Goal: Information Seeking & Learning: Learn about a topic

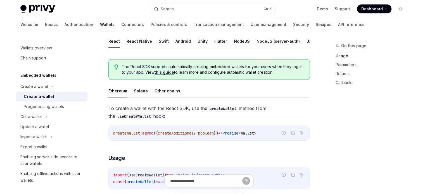
scroll to position [140, 0]
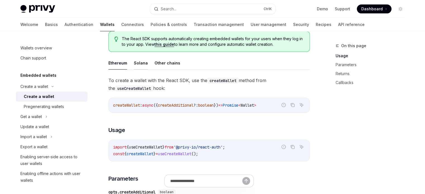
click at [139, 70] on button "Solana" at bounding box center [141, 62] width 14 height 13
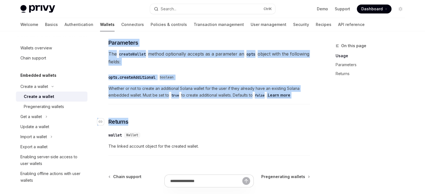
scroll to position [280, 0]
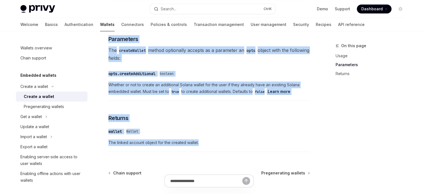
drag, startPoint x: 110, startPoint y: 59, endPoint x: 208, endPoint y: 151, distance: 135.1
click at [208, 152] on div "Create a wallet Create a wallet OpenAI Open in ChatGPT OpenAI Open in ChatGPT P…" at bounding box center [157, 4] width 309 height 482
copy div "Create a wallet OpenAI Open in ChatGPT OpenAI Open in ChatGPT Privy enables you…"
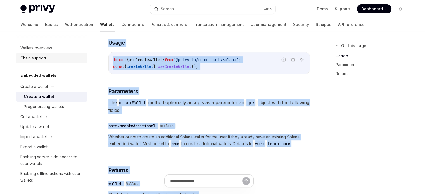
scroll to position [140, 0]
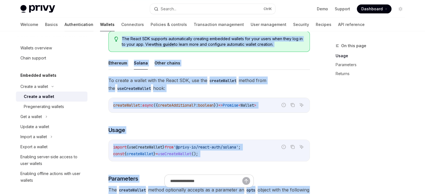
click at [65, 27] on link "Authentication" at bounding box center [79, 24] width 29 height 13
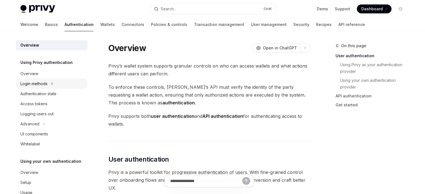
click at [41, 82] on div "Login methods" at bounding box center [33, 84] width 27 height 7
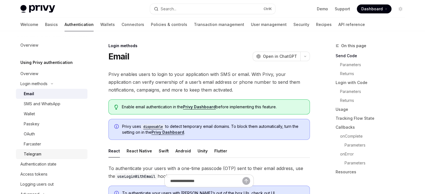
click at [37, 155] on div "Telegram" at bounding box center [33, 154] width 18 height 7
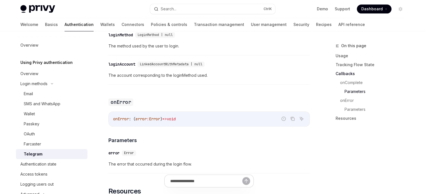
scroll to position [783, 0]
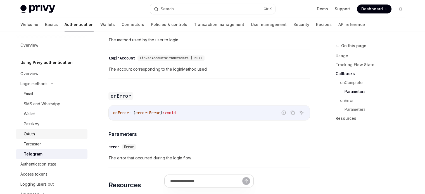
click at [48, 131] on link "OAuth" at bounding box center [52, 134] width 72 height 10
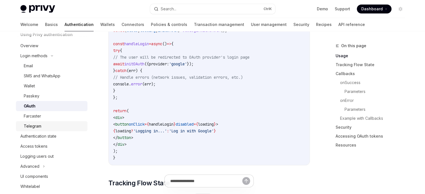
scroll to position [56, 0]
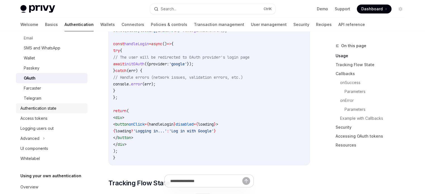
click at [48, 110] on div "Authentication state" at bounding box center [38, 108] width 36 height 7
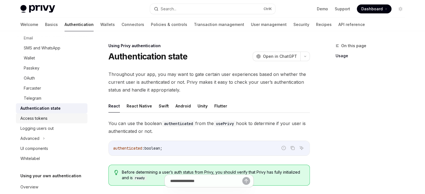
click at [47, 119] on div "Access tokens" at bounding box center [33, 118] width 27 height 7
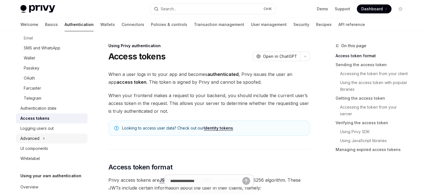
click at [43, 136] on icon at bounding box center [44, 138] width 2 height 7
click at [43, 136] on button "Advanced" at bounding box center [52, 139] width 72 height 10
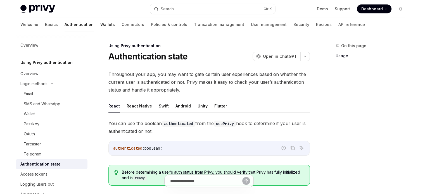
click at [100, 25] on link "Wallets" at bounding box center [107, 24] width 15 height 13
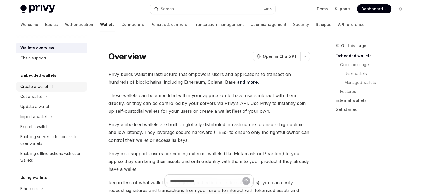
click at [41, 88] on div "Create a wallet" at bounding box center [34, 86] width 28 height 7
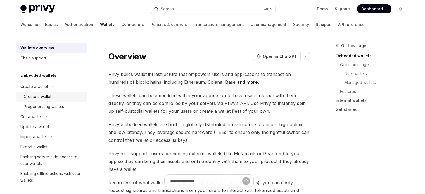
click at [45, 92] on link "Create a wallet" at bounding box center [52, 97] width 72 height 10
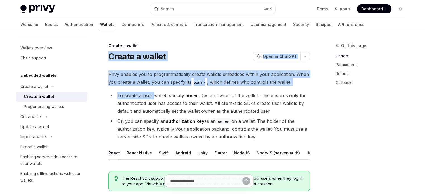
drag, startPoint x: 108, startPoint y: 56, endPoint x: 158, endPoint y: 78, distance: 54.8
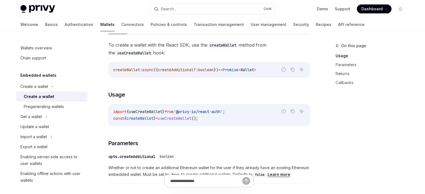
scroll to position [140, 0]
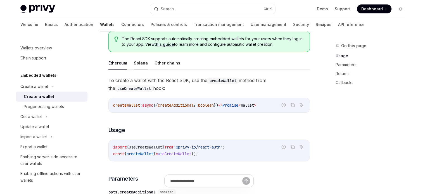
click at [143, 70] on button "Solana" at bounding box center [141, 62] width 14 height 13
type textarea "*"
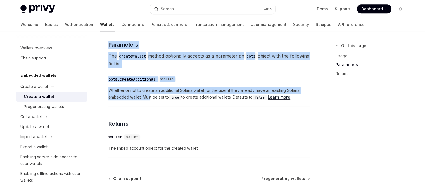
scroll to position [308, 0]
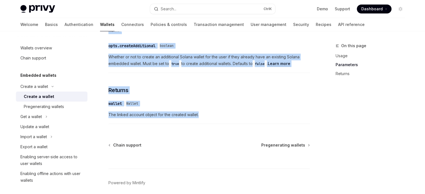
drag, startPoint x: 107, startPoint y: 56, endPoint x: 203, endPoint y: 115, distance: 112.9
copy div "Create a wallet OpenAI Open in ChatGPT OpenAI Open in ChatGPT Privy enables you…"
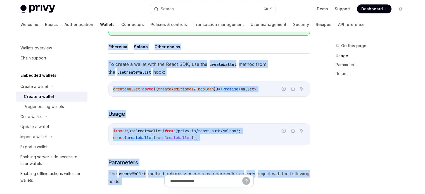
scroll to position [168, 0]
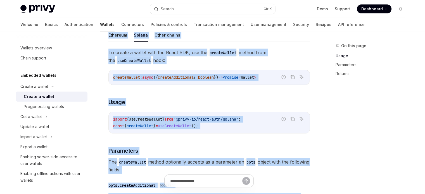
click at [211, 80] on span "boolean" at bounding box center [206, 77] width 16 height 5
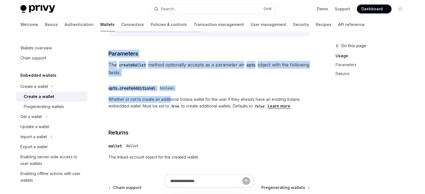
scroll to position [252, 0]
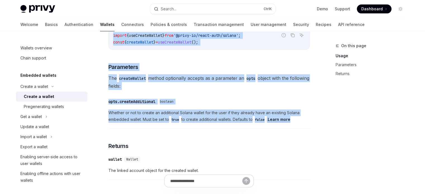
drag, startPoint x: 106, startPoint y: 83, endPoint x: 304, endPoint y: 127, distance: 203.0
click at [304, 127] on div "Create a wallet Create a wallet OpenAI Open in ChatGPT OpenAI Open in ChatGPT P…" at bounding box center [157, 32] width 309 height 482
copy div "To create a wallet with the React SDK, use the createWallet method from the use…"
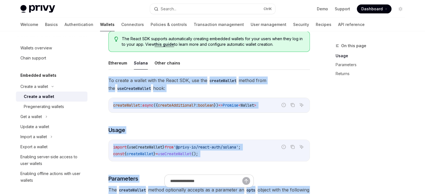
scroll to position [280, 0]
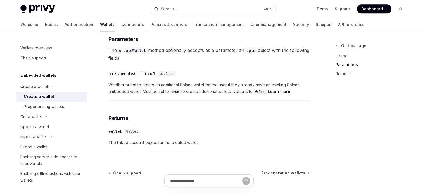
click at [204, 131] on div "​ wallet Wallet The linked account object for the created wallet." at bounding box center [209, 139] width 202 height 27
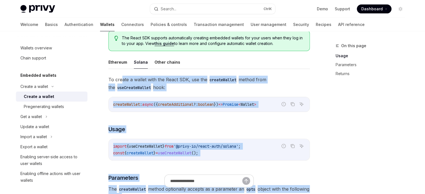
scroll to position [140, 0]
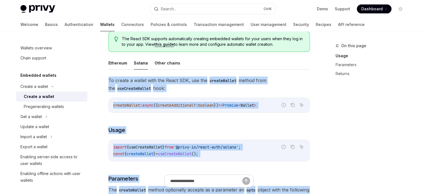
drag, startPoint x: 182, startPoint y: 133, endPoint x: 107, endPoint y: 85, distance: 89.8
click at [107, 85] on div "Create a wallet Create a wallet OpenAI Open in ChatGPT OpenAI Open in ChatGPT P…" at bounding box center [157, 144] width 309 height 482
copy div "To create a wallet with the React SDK, use the createWallet method from the use…"
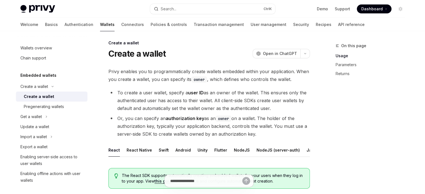
scroll to position [0, 0]
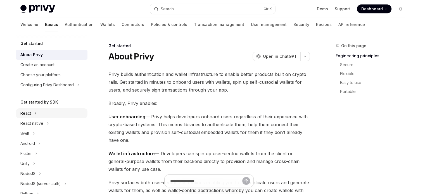
click at [36, 115] on icon at bounding box center [35, 113] width 2 height 7
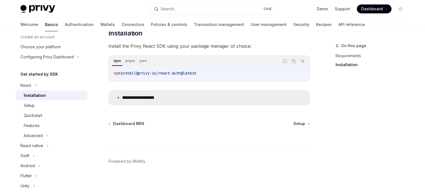
scroll to position [87, 0]
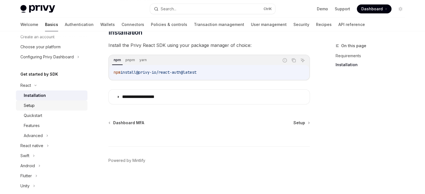
click at [40, 109] on div "Setup" at bounding box center [54, 105] width 60 height 7
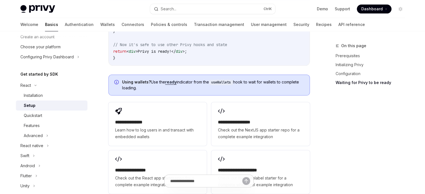
scroll to position [671, 0]
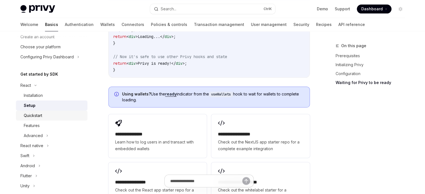
click at [52, 116] on div "Quickstart" at bounding box center [54, 115] width 60 height 7
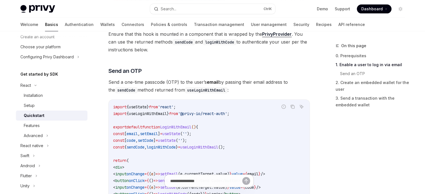
scroll to position [224, 0]
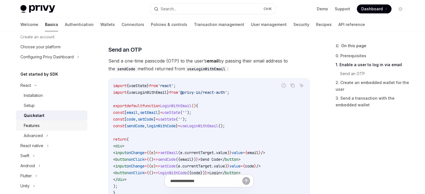
click at [36, 123] on div "Features" at bounding box center [32, 125] width 16 height 7
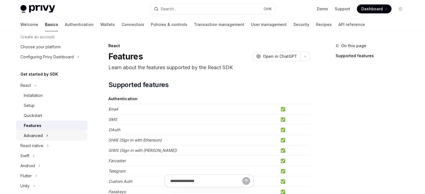
click at [35, 135] on div "Advanced" at bounding box center [33, 136] width 19 height 7
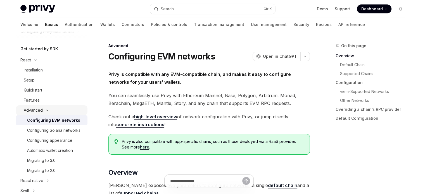
scroll to position [84, 0]
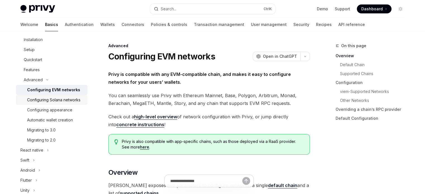
click at [53, 103] on div "Configuring Solana networks" at bounding box center [53, 100] width 53 height 7
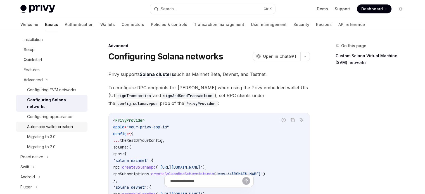
click at [65, 127] on div "Automatic wallet creation" at bounding box center [50, 127] width 46 height 7
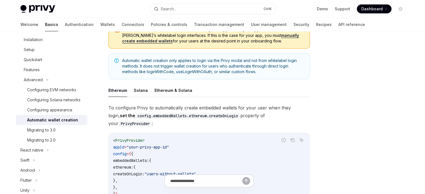
scroll to position [84, 0]
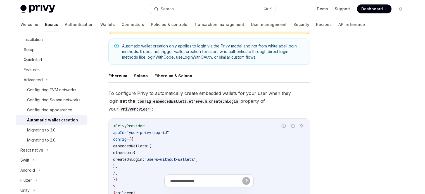
click at [141, 74] on button "Solana" at bounding box center [141, 75] width 14 height 13
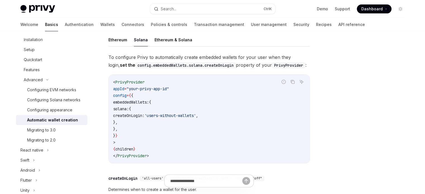
scroll to position [140, 0]
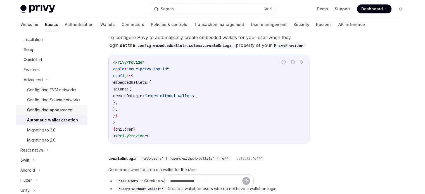
click at [57, 114] on div "Configuring appearance" at bounding box center [49, 110] width 45 height 7
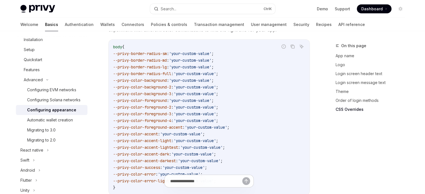
scroll to position [1426, 0]
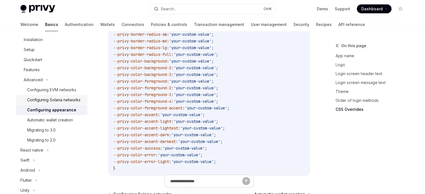
click at [63, 96] on link "Configuring Solana networks" at bounding box center [52, 100] width 72 height 10
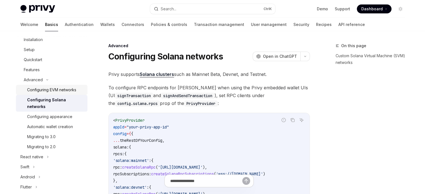
click at [63, 89] on div "Configuring EVM networks" at bounding box center [51, 90] width 49 height 7
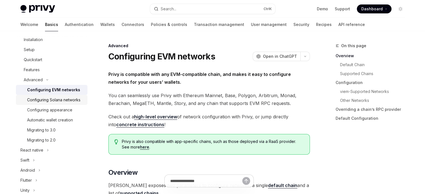
click at [60, 103] on div "Configuring Solana networks" at bounding box center [53, 100] width 53 height 7
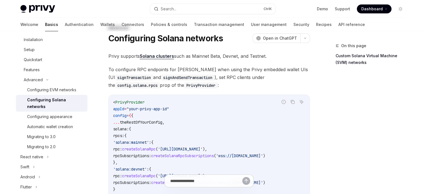
scroll to position [28, 0]
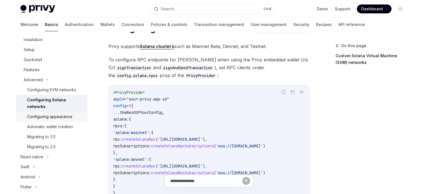
click at [54, 120] on link "Configuring appearance" at bounding box center [52, 117] width 72 height 10
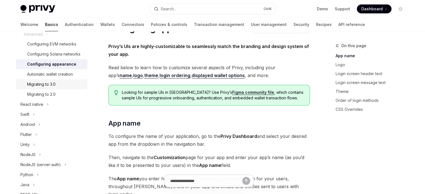
scroll to position [140, 0]
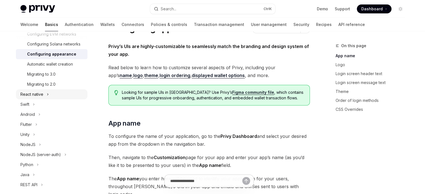
click at [39, 98] on div "React native" at bounding box center [31, 94] width 23 height 7
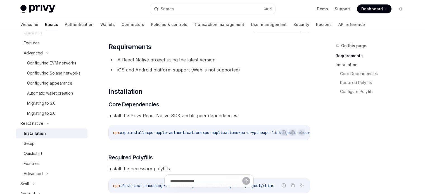
scroll to position [84, 0]
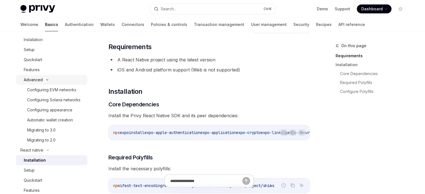
click at [46, 80] on icon at bounding box center [47, 80] width 7 height 2
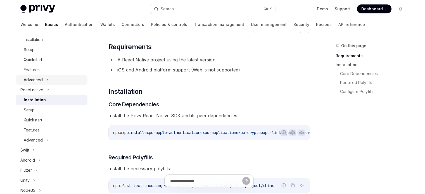
click at [47, 81] on icon at bounding box center [47, 80] width 1 height 2
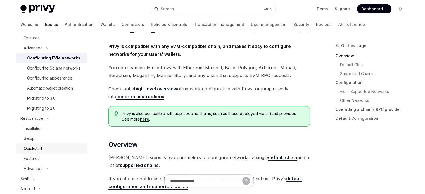
scroll to position [140, 0]
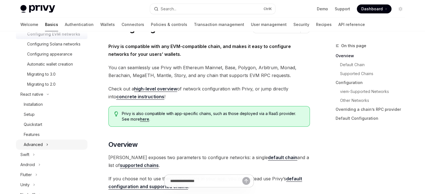
click at [44, 150] on button "Advanced" at bounding box center [52, 145] width 72 height 10
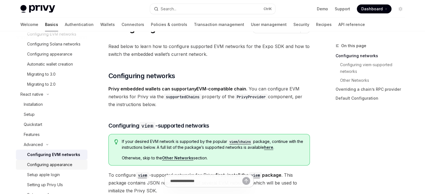
click at [58, 168] on div "Configuring appearance" at bounding box center [49, 165] width 45 height 7
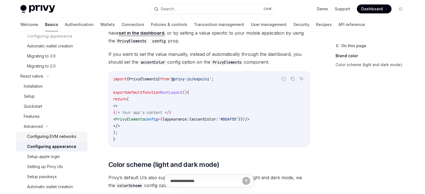
scroll to position [168, 0]
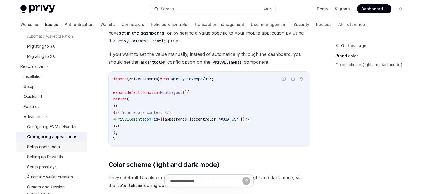
click at [38, 150] on link "Setup apple login" at bounding box center [52, 147] width 72 height 10
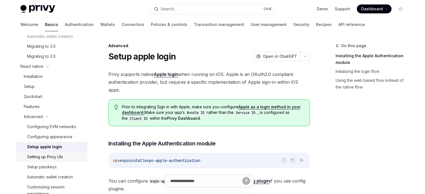
click at [51, 161] on div "Setting up Privy UIs" at bounding box center [45, 157] width 36 height 7
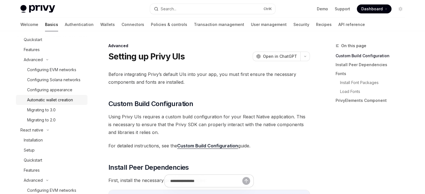
scroll to position [84, 0]
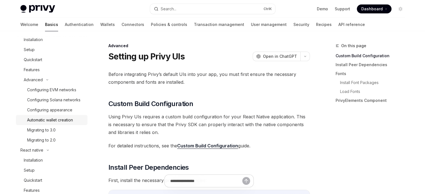
click at [62, 123] on link "Automatic wallet creation" at bounding box center [52, 120] width 72 height 10
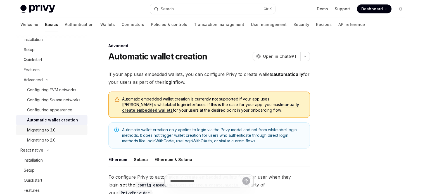
click at [49, 133] on link "Migrating to 3.0" at bounding box center [52, 130] width 72 height 10
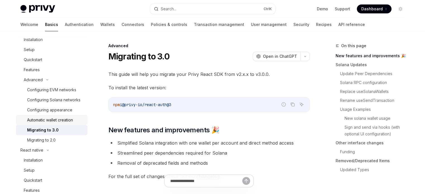
click at [51, 124] on div "Automatic wallet creation" at bounding box center [50, 120] width 46 height 7
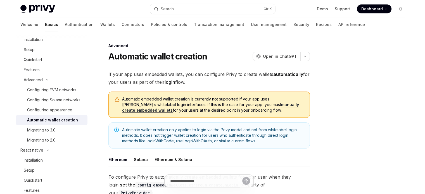
click at [53, 124] on div "Automatic wallet creation" at bounding box center [52, 120] width 51 height 7
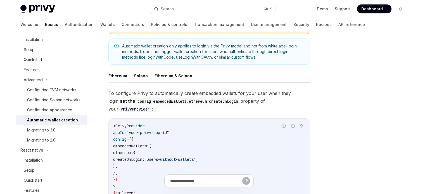
click at [138, 77] on button "Solana" at bounding box center [141, 75] width 14 height 13
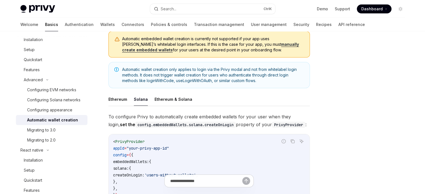
scroll to position [56, 0]
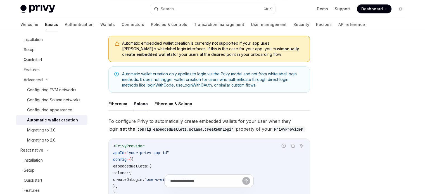
click at [248, 49] on link "manually create embedded wallets" at bounding box center [210, 51] width 177 height 11
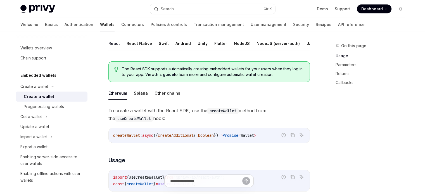
scroll to position [112, 0]
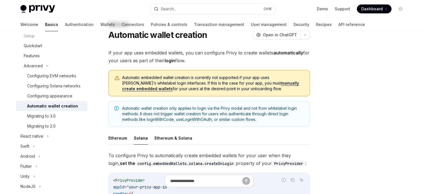
scroll to position [4, 0]
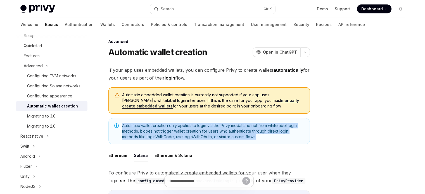
drag, startPoint x: 259, startPoint y: 137, endPoint x: 119, endPoint y: 128, distance: 140.6
click at [119, 128] on div "Automatic wallet creation only applies to login via the Privy modal and not fro…" at bounding box center [209, 131] width 202 height 26
copy span "Automatic wallet creation only applies to login via the Privy modal and not fro…"
click at [223, 127] on span "Automatic wallet creation only applies to login via the Privy modal and not fro…" at bounding box center [213, 131] width 182 height 17
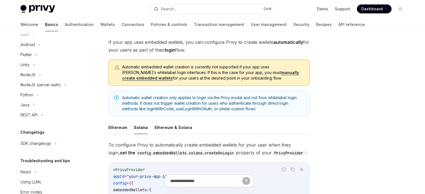
scroll to position [230, 0]
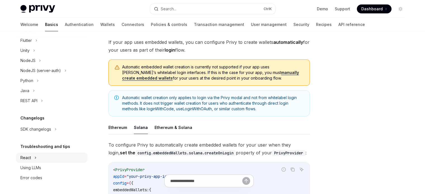
click at [45, 156] on button "React" at bounding box center [52, 158] width 72 height 10
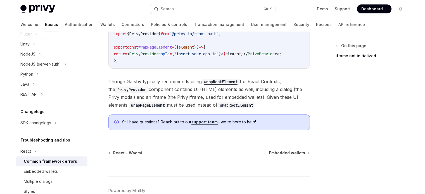
scroll to position [252, 0]
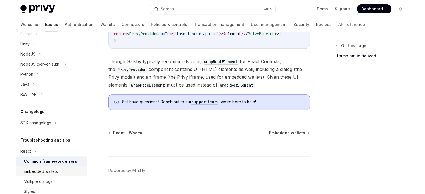
click at [60, 175] on div "Embedded wallets" at bounding box center [54, 171] width 60 height 7
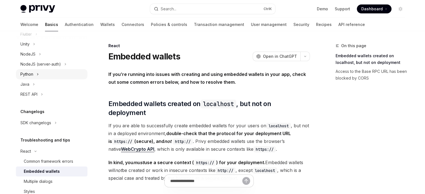
scroll to position [174, 0]
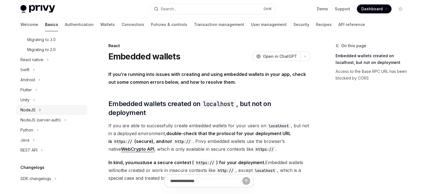
click at [52, 115] on button "NodeJS" at bounding box center [52, 110] width 72 height 10
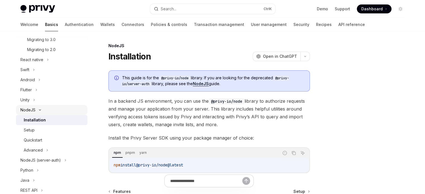
click at [52, 115] on button "NodeJS" at bounding box center [52, 110] width 72 height 10
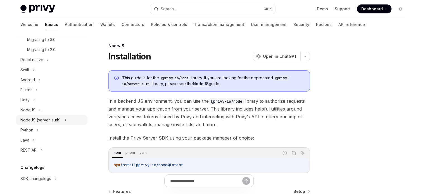
click at [49, 124] on div "NodeJS (server-auth)" at bounding box center [40, 120] width 41 height 7
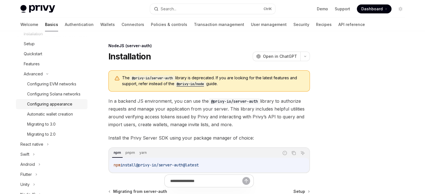
scroll to position [63, 0]
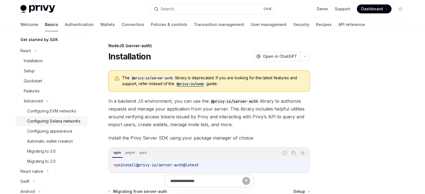
click at [60, 126] on link "Configuring Solana networks" at bounding box center [52, 121] width 72 height 10
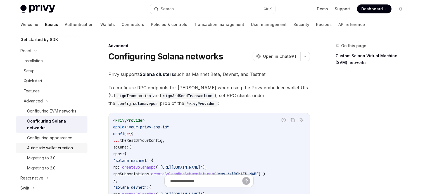
click at [68, 146] on div "Automatic wallet creation" at bounding box center [50, 148] width 46 height 7
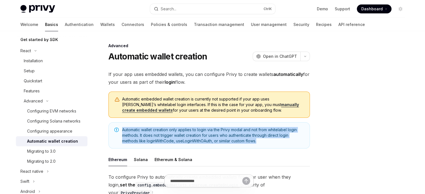
drag, startPoint x: 261, startPoint y: 142, endPoint x: 123, endPoint y: 124, distance: 139.0
click at [123, 124] on div "Automatic wallet creation only applies to login via the Privy modal and not fro…" at bounding box center [209, 135] width 202 height 26
copy span "Automatic wallet creation only applies to login via the Privy modal and not fro…"
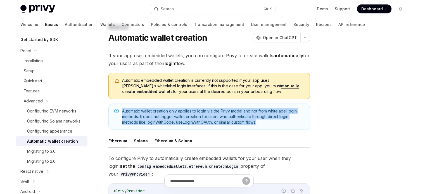
scroll to position [28, 0]
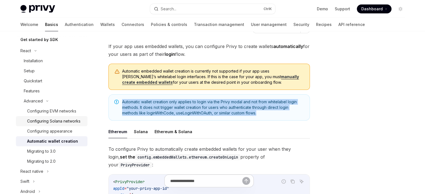
click at [71, 124] on div "Configuring Solana networks" at bounding box center [53, 121] width 53 height 7
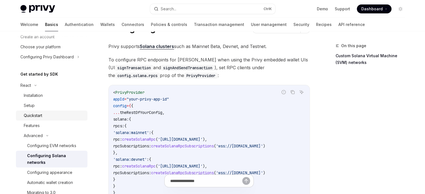
scroll to position [56, 0]
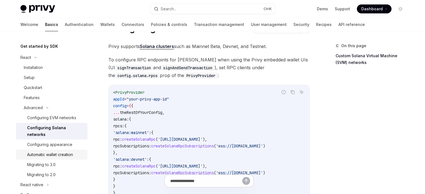
click at [62, 154] on div "Automatic wallet creation" at bounding box center [50, 155] width 46 height 7
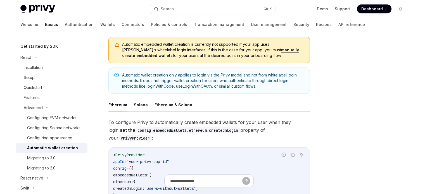
scroll to position [84, 0]
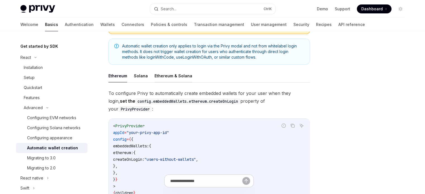
click at [157, 76] on button "Ethereum & Solana" at bounding box center [174, 75] width 38 height 13
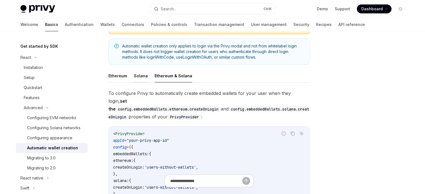
click at [139, 76] on button "Solana" at bounding box center [141, 75] width 14 height 13
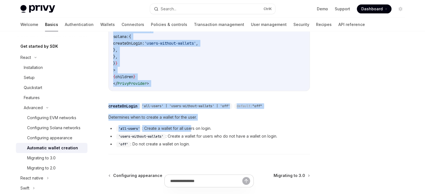
scroll to position [196, 0]
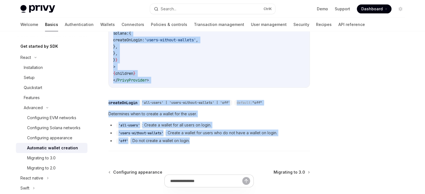
drag, startPoint x: 105, startPoint y: 61, endPoint x: 195, endPoint y: 140, distance: 119.5
click at [195, 140] on div "Advanced Automatic wallet creation OpenAI Open in ChatGPT OpenAI Open in ChatGP…" at bounding box center [157, 46] width 309 height 398
copy div "To configure Privy to automatically create embedded wallets for your user when …"
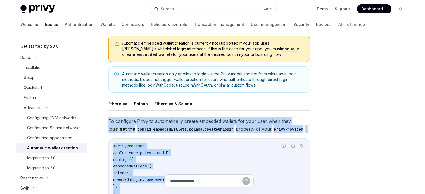
scroll to position [84, 0]
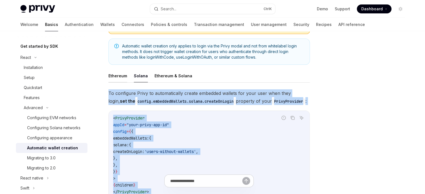
click at [119, 74] on button "Ethereum" at bounding box center [117, 75] width 19 height 13
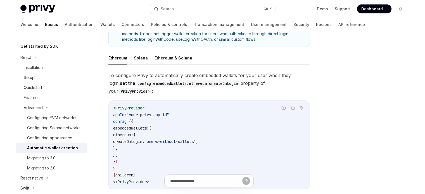
scroll to position [112, 0]
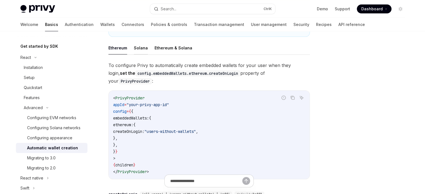
click at [136, 47] on button "Solana" at bounding box center [141, 47] width 14 height 13
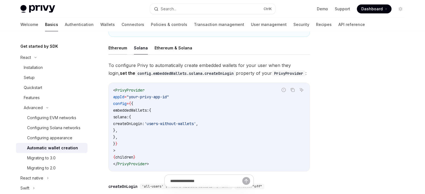
click at [120, 45] on button "Ethereum" at bounding box center [117, 47] width 19 height 13
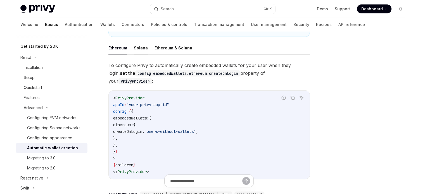
click at [134, 44] on button "Solana" at bounding box center [141, 47] width 14 height 13
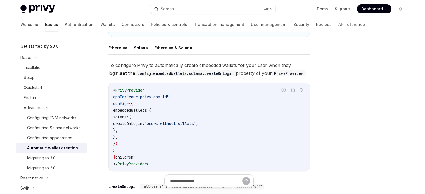
click at [161, 48] on button "Ethereum & Solana" at bounding box center [174, 47] width 38 height 13
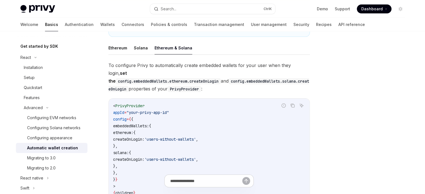
click at [131, 51] on ul "Ethereum Solana Ethereum & Solana" at bounding box center [209, 47] width 202 height 13
click at [132, 48] on ul "Ethereum Solana Ethereum & Solana" at bounding box center [209, 47] width 202 height 13
click at [147, 49] on ul "Ethereum Solana Ethereum & Solana" at bounding box center [209, 47] width 202 height 13
click at [140, 47] on button "Solana" at bounding box center [141, 47] width 14 height 13
type textarea "*"
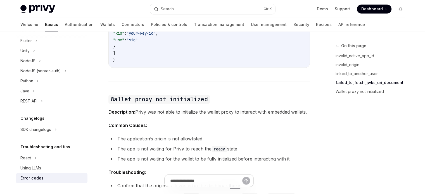
scroll to position [867, 0]
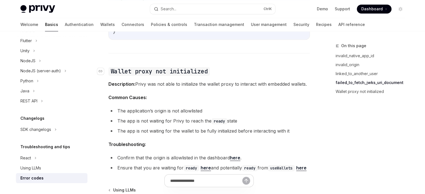
click at [110, 67] on code "Wallet proxy not initialized" at bounding box center [159, 71] width 102 height 9
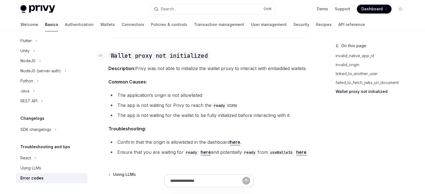
scroll to position [883, 0]
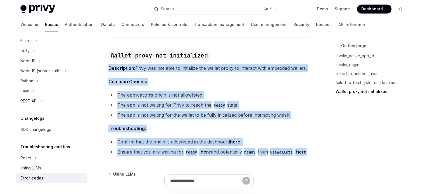
drag, startPoint x: 105, startPoint y: 59, endPoint x: 144, endPoint y: 152, distance: 100.8
copy div "Description: Privy was not able to initialize the wallet proxy to interact with…"
drag, startPoint x: 214, startPoint y: 111, endPoint x: 204, endPoint y: 121, distance: 14.6
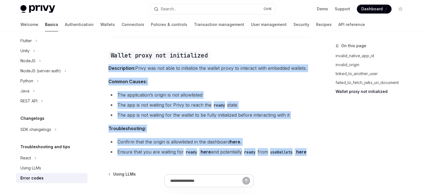
drag, startPoint x: 217, startPoint y: 141, endPoint x: 213, endPoint y: 141, distance: 3.6
click at [217, 148] on li "Ensure that you are waiting for ready here and potentially ready from useWallet…" at bounding box center [209, 152] width 202 height 8
click at [207, 149] on link "here" at bounding box center [206, 152] width 10 height 6
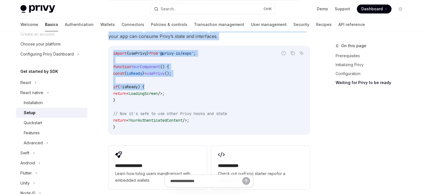
scroll to position [485, 0]
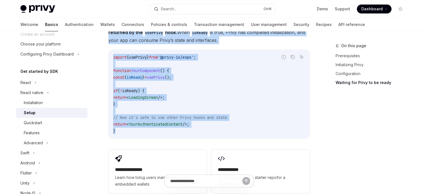
drag, startPoint x: 109, startPoint y: 45, endPoint x: 176, endPoint y: 135, distance: 112.3
copy div "Waiting for Privy to be ready When the PrivyProvider is first rendered, the Pri…"
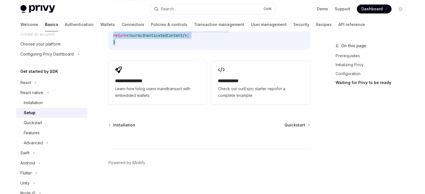
scroll to position [578, 0]
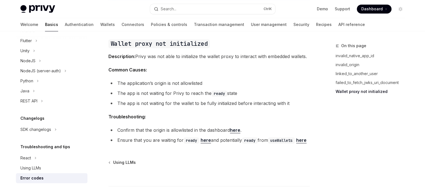
scroll to position [895, 0]
click at [296, 139] on link "here" at bounding box center [301, 140] width 10 height 6
type textarea "*"
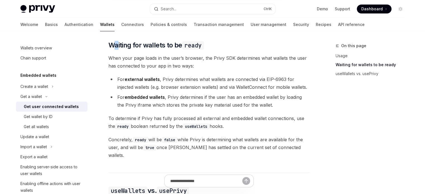
drag, startPoint x: 112, startPoint y: 43, endPoint x: 161, endPoint y: 98, distance: 73.3
click at [118, 50] on span "Waiting for wallets to be ready" at bounding box center [156, 45] width 96 height 9
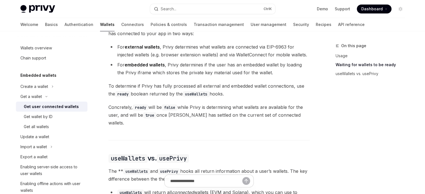
scroll to position [321, 0]
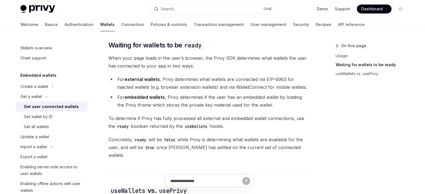
click at [210, 121] on span "To determine if Privy has fully processed all external and embedded wallet conn…" at bounding box center [209, 123] width 202 height 16
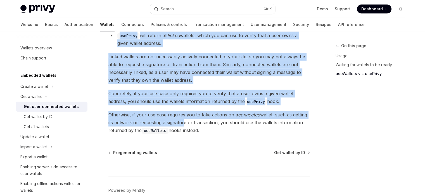
scroll to position [553, 0]
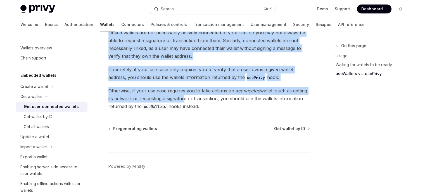
drag, startPoint x: 106, startPoint y: 41, endPoint x: 239, endPoint y: 100, distance: 145.0
copy div "Waiting for wallets to be ready When your page loads in the user’s browser, the…"
